Goal: Task Accomplishment & Management: Use online tool/utility

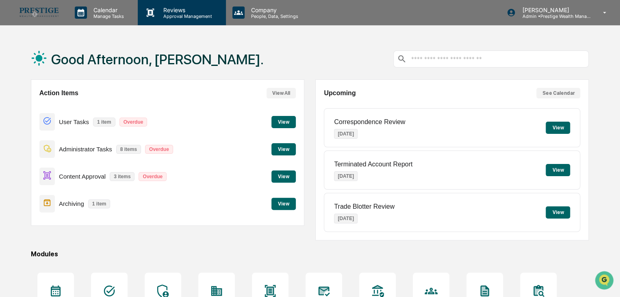
click at [169, 10] on p "Reviews" at bounding box center [186, 10] width 59 height 7
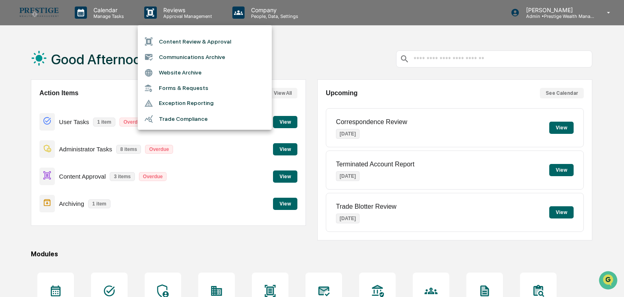
click at [182, 39] on li "Content Review & Approval" at bounding box center [205, 41] width 134 height 15
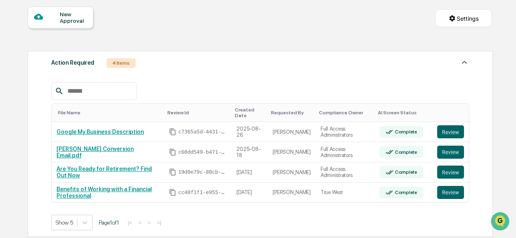
scroll to position [81, 0]
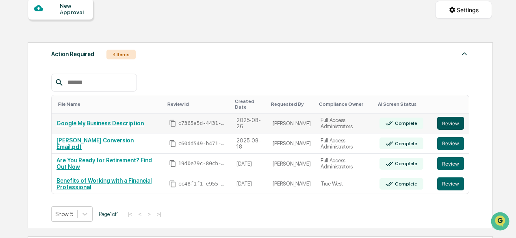
click at [444, 119] on button "Review" at bounding box center [450, 123] width 27 height 13
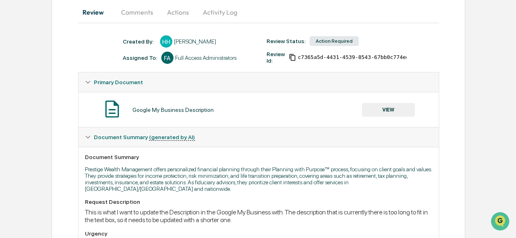
scroll to position [122, 0]
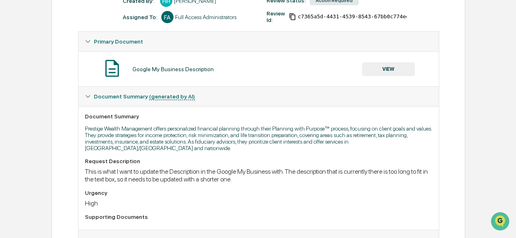
click at [393, 72] on button "VIEW" at bounding box center [388, 69] width 53 height 14
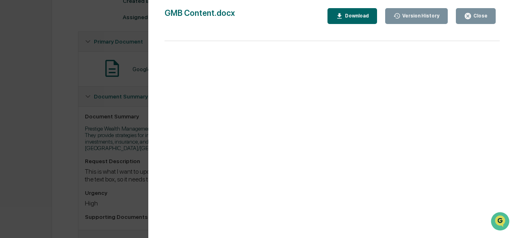
click at [100, 81] on div "Version History [DATE] 05:08 PM [PERSON_NAME] GMB Content.docx Close Version Hi…" at bounding box center [258, 119] width 516 height 238
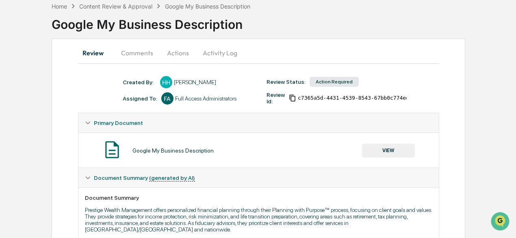
scroll to position [0, 0]
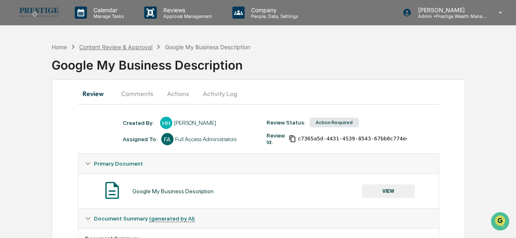
click at [130, 46] on div "Content Review & Approval" at bounding box center [115, 46] width 73 height 7
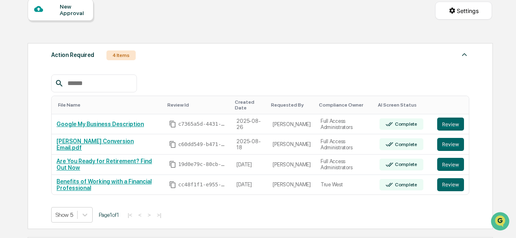
scroll to position [81, 0]
